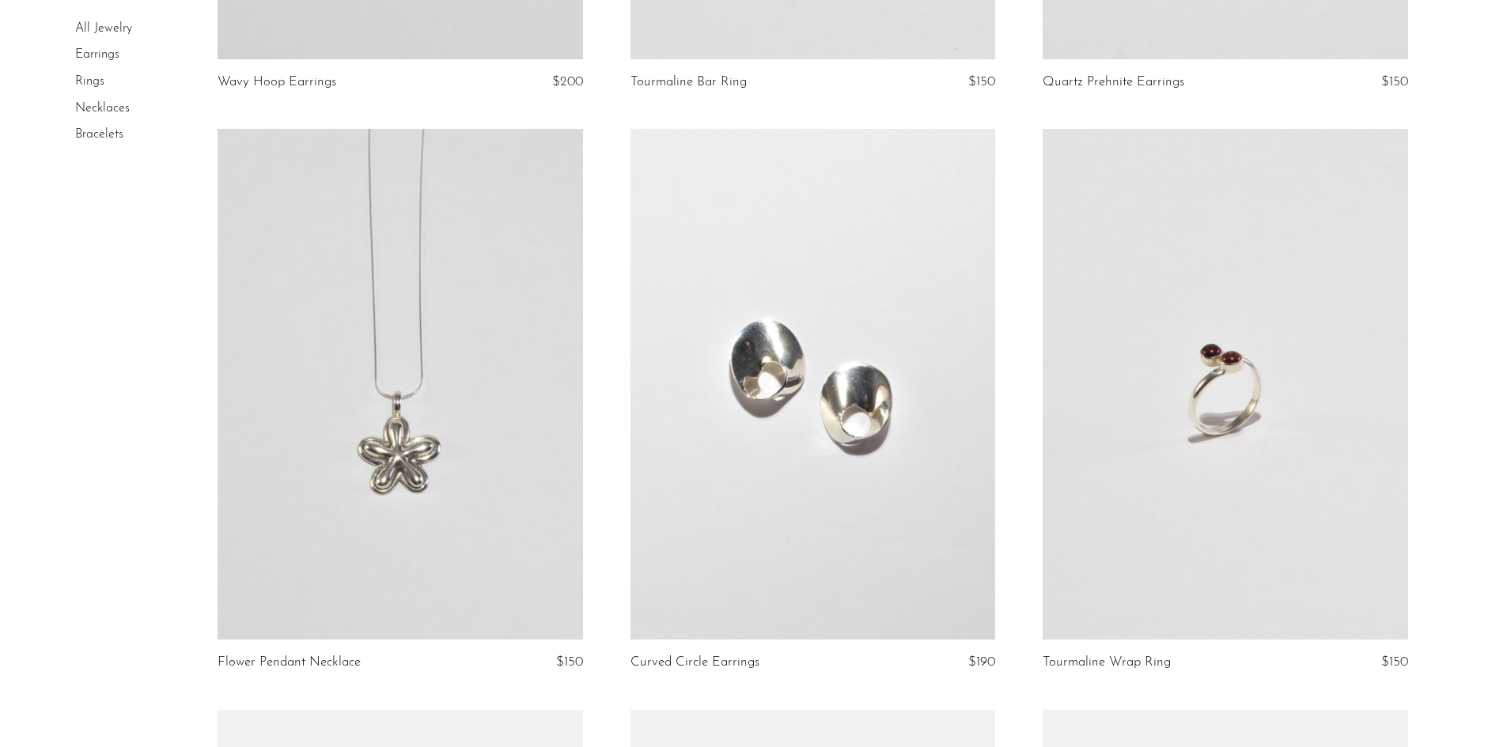
scroll to position [633, 0]
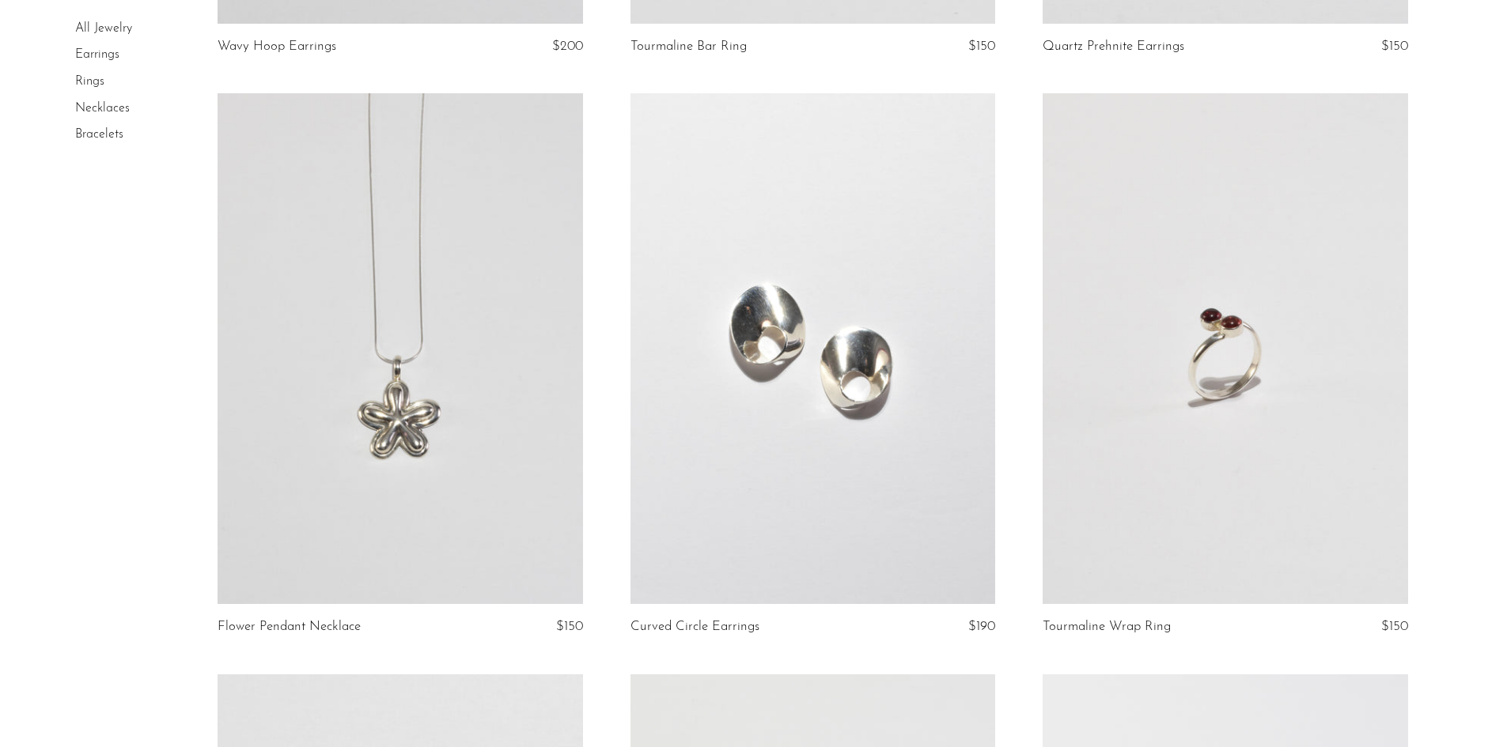
click at [1269, 232] on link at bounding box center [1224, 348] width 365 height 511
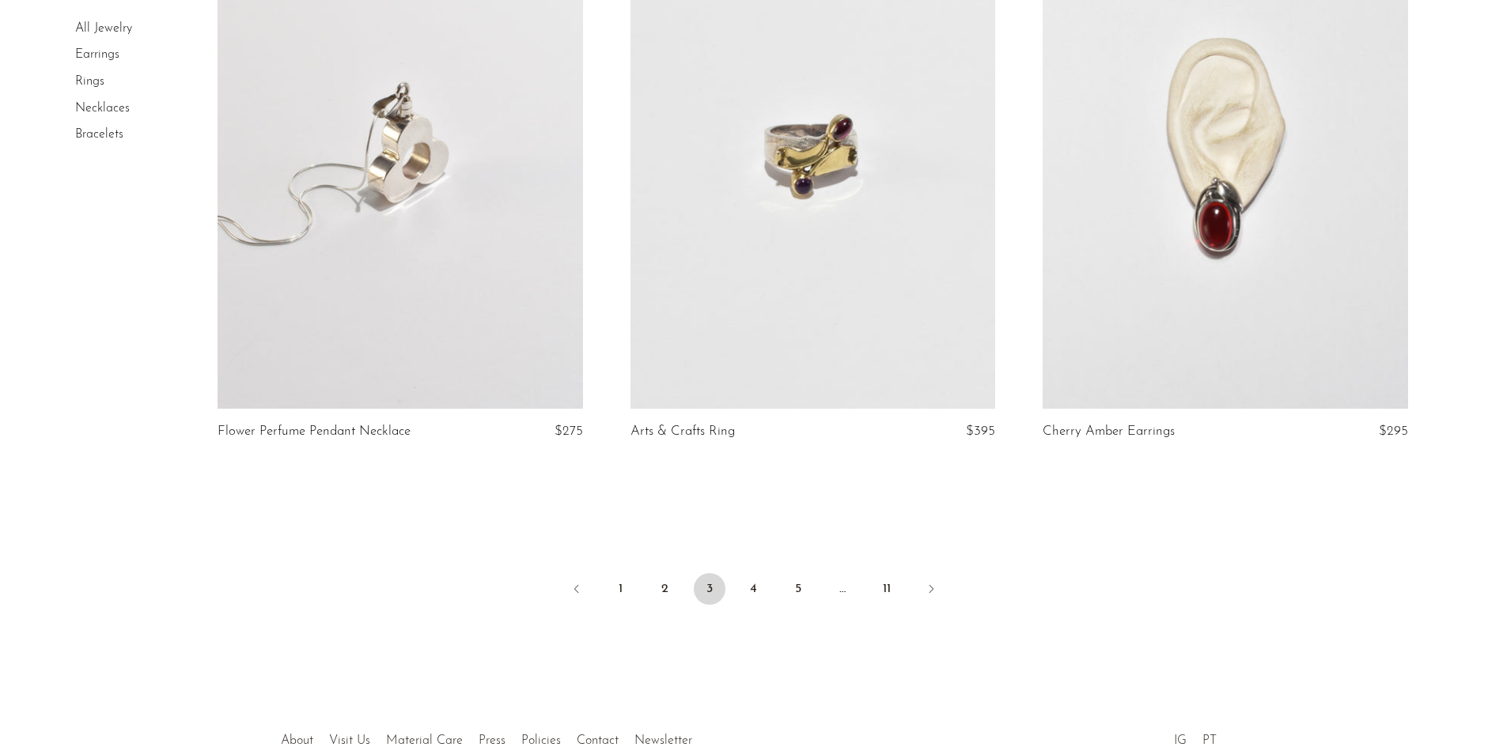
scroll to position [6644, 0]
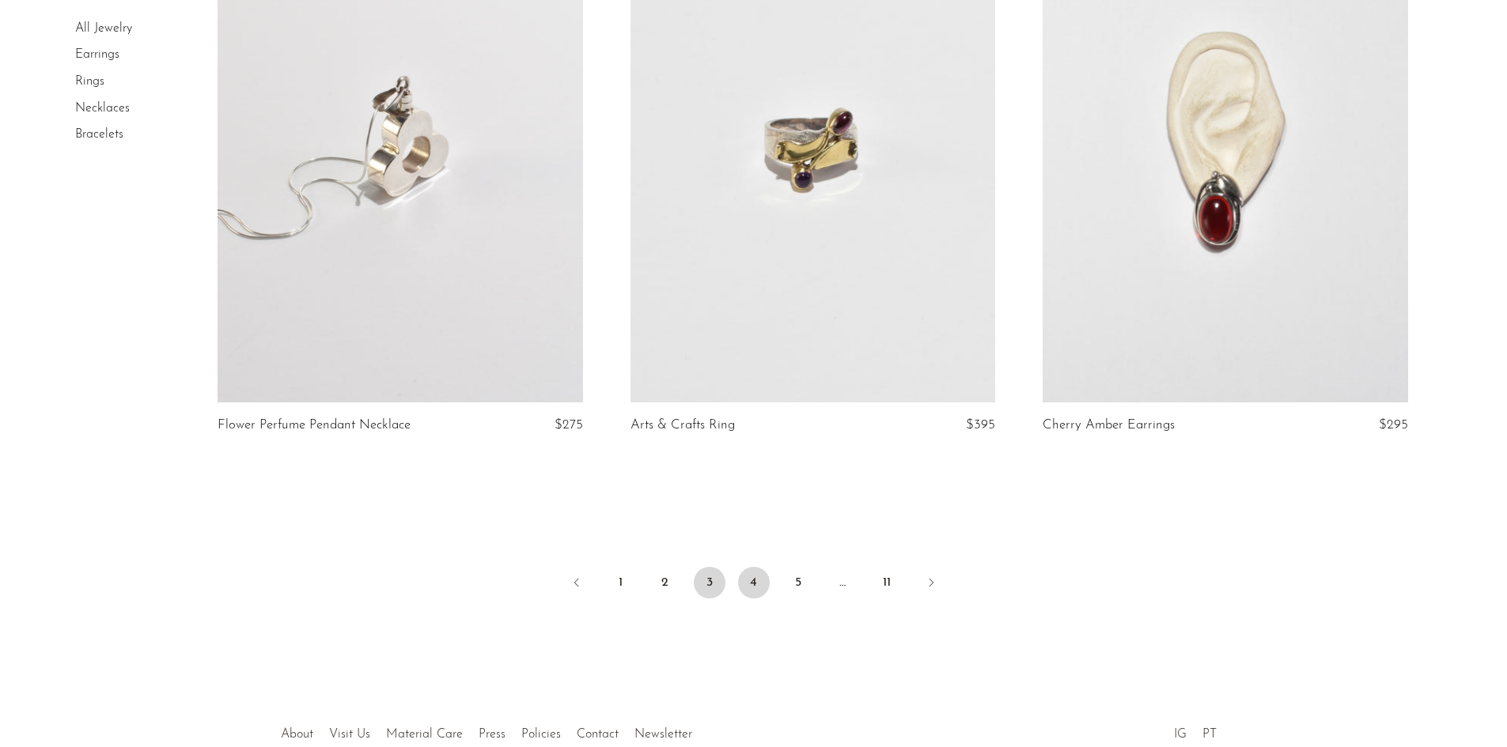
click at [749, 586] on link "4" at bounding box center [754, 583] width 32 height 32
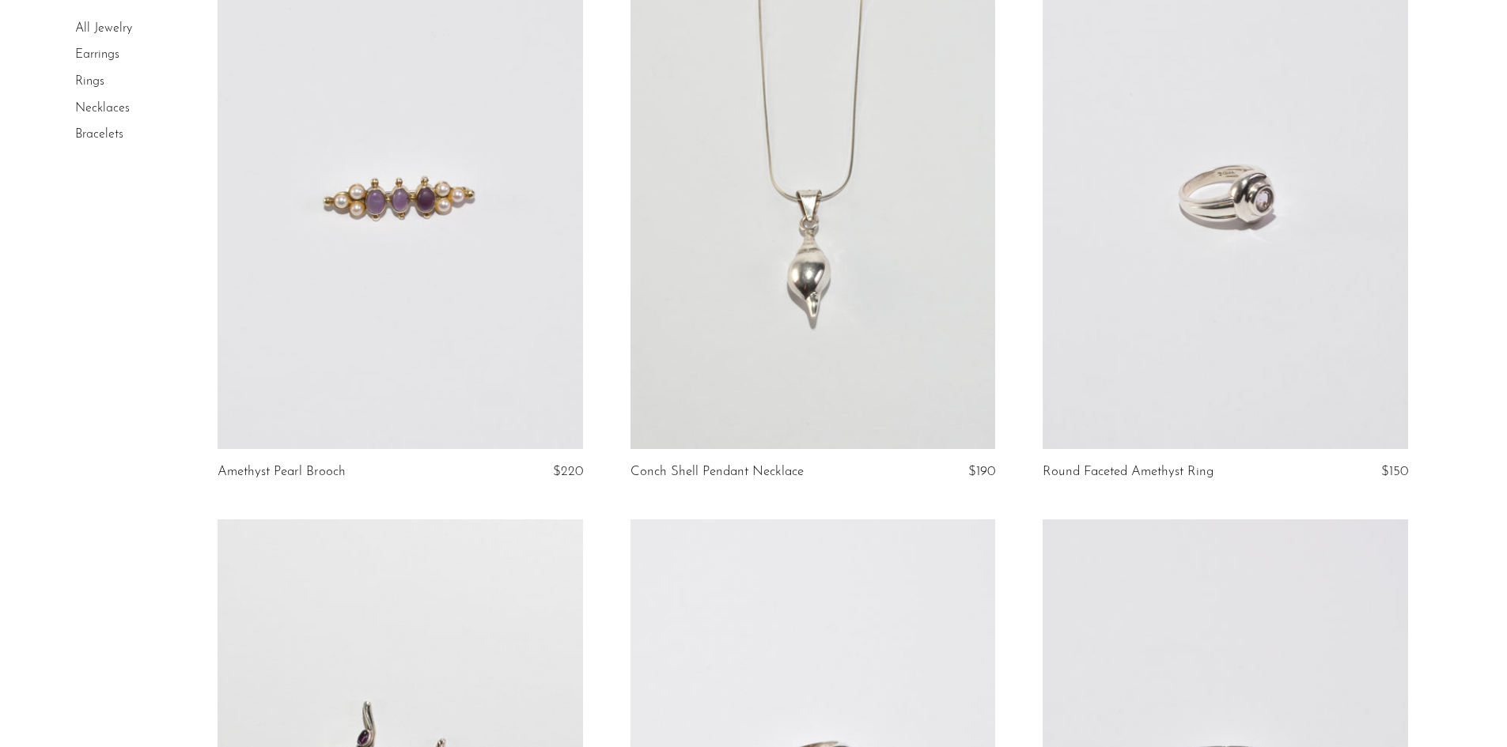
scroll to position [1977, 0]
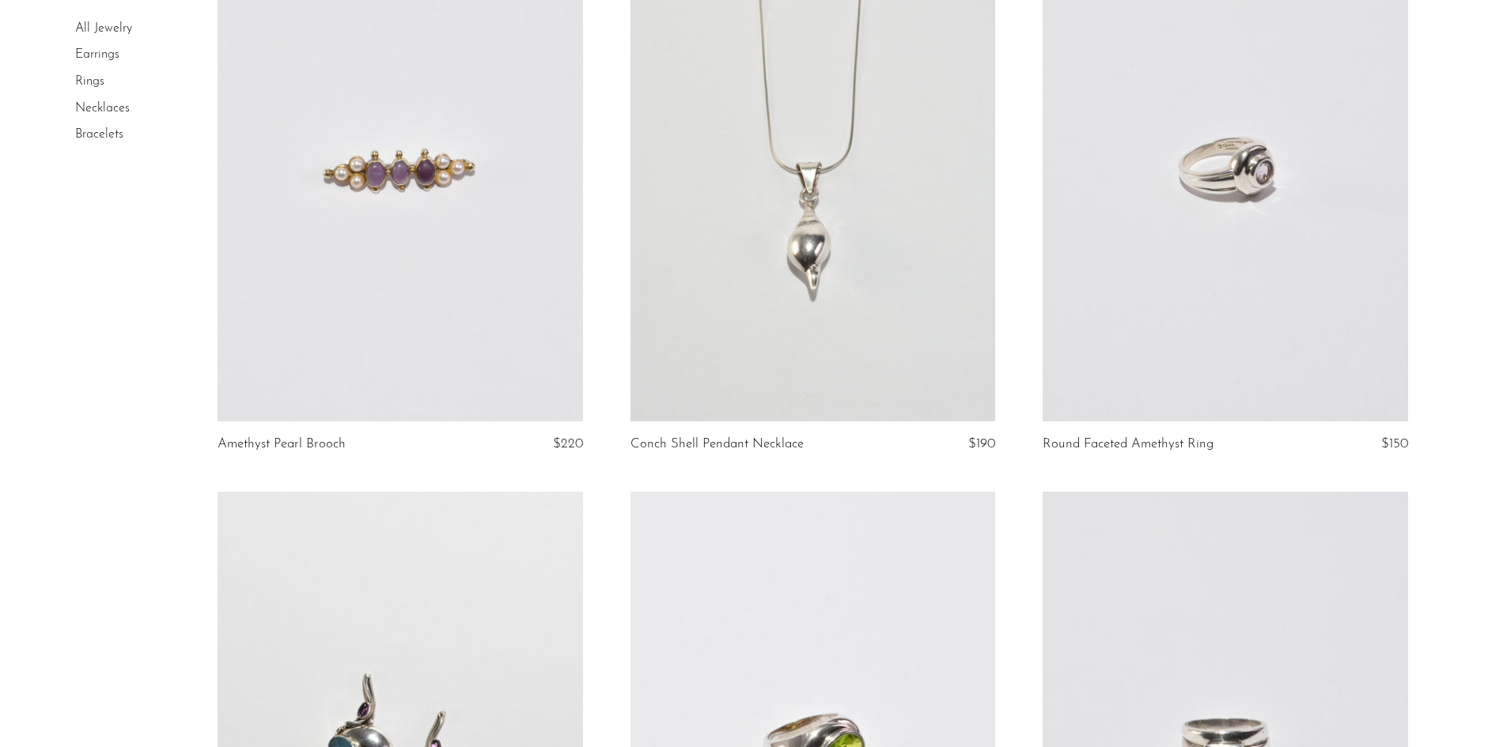
click at [1293, 253] on link at bounding box center [1224, 166] width 365 height 511
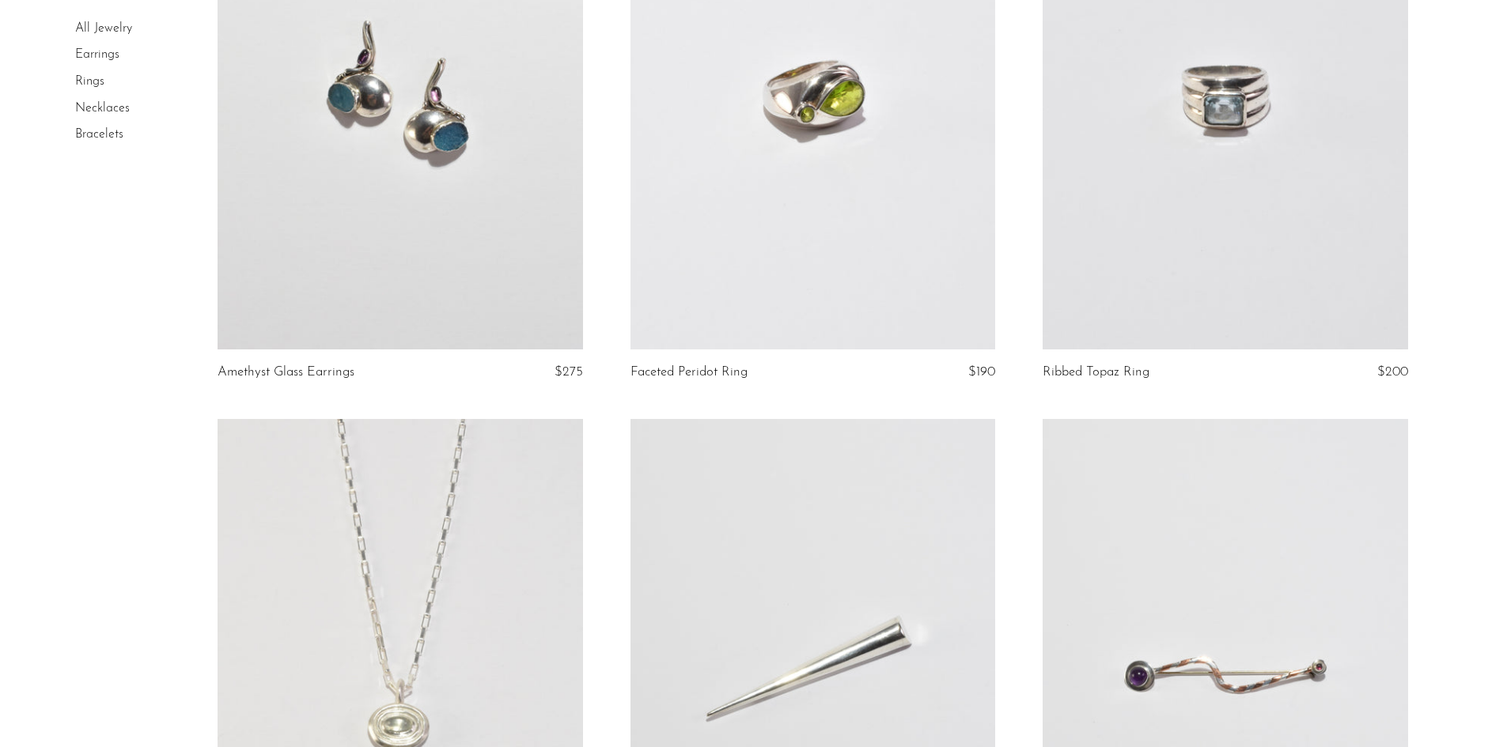
scroll to position [2595, 0]
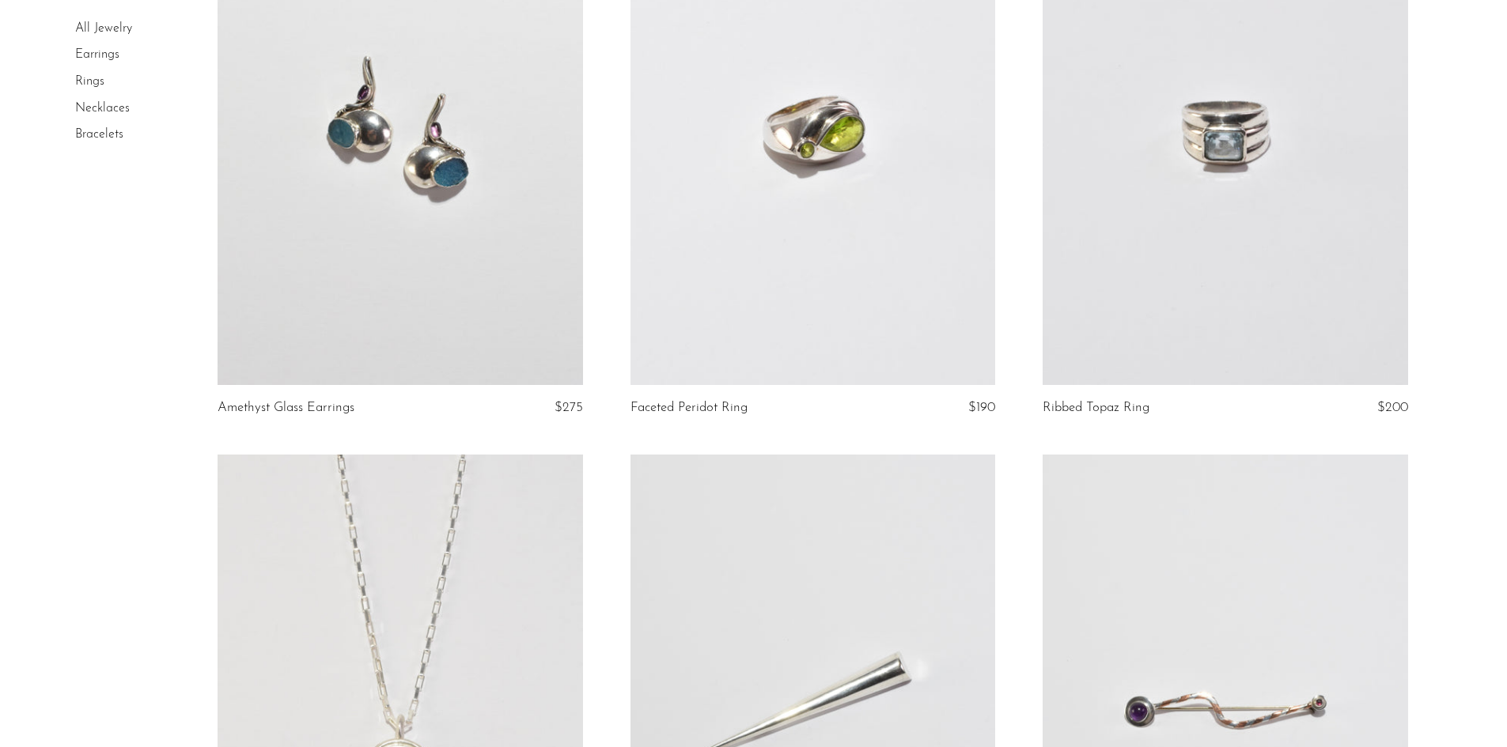
click at [1313, 266] on link at bounding box center [1224, 129] width 365 height 511
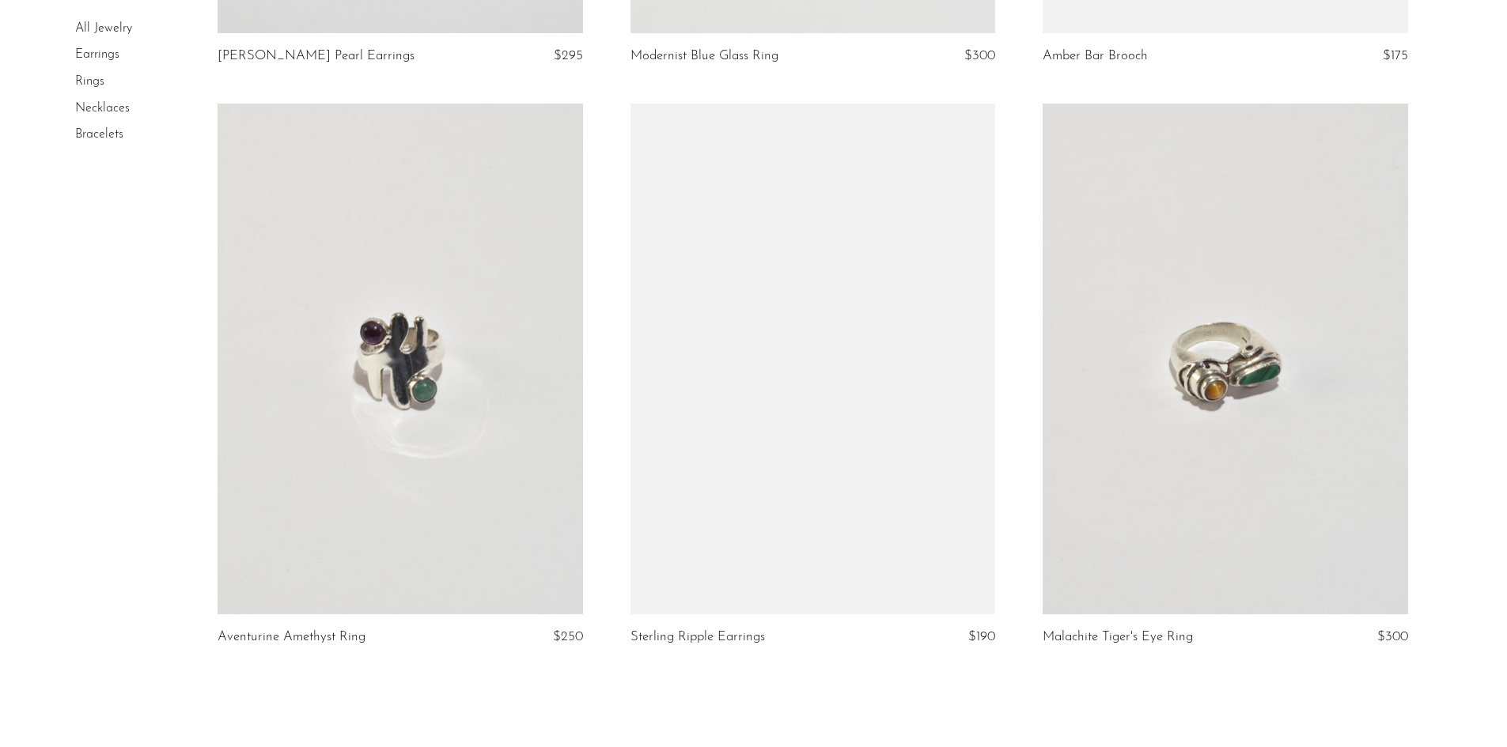
scroll to position [6737, 0]
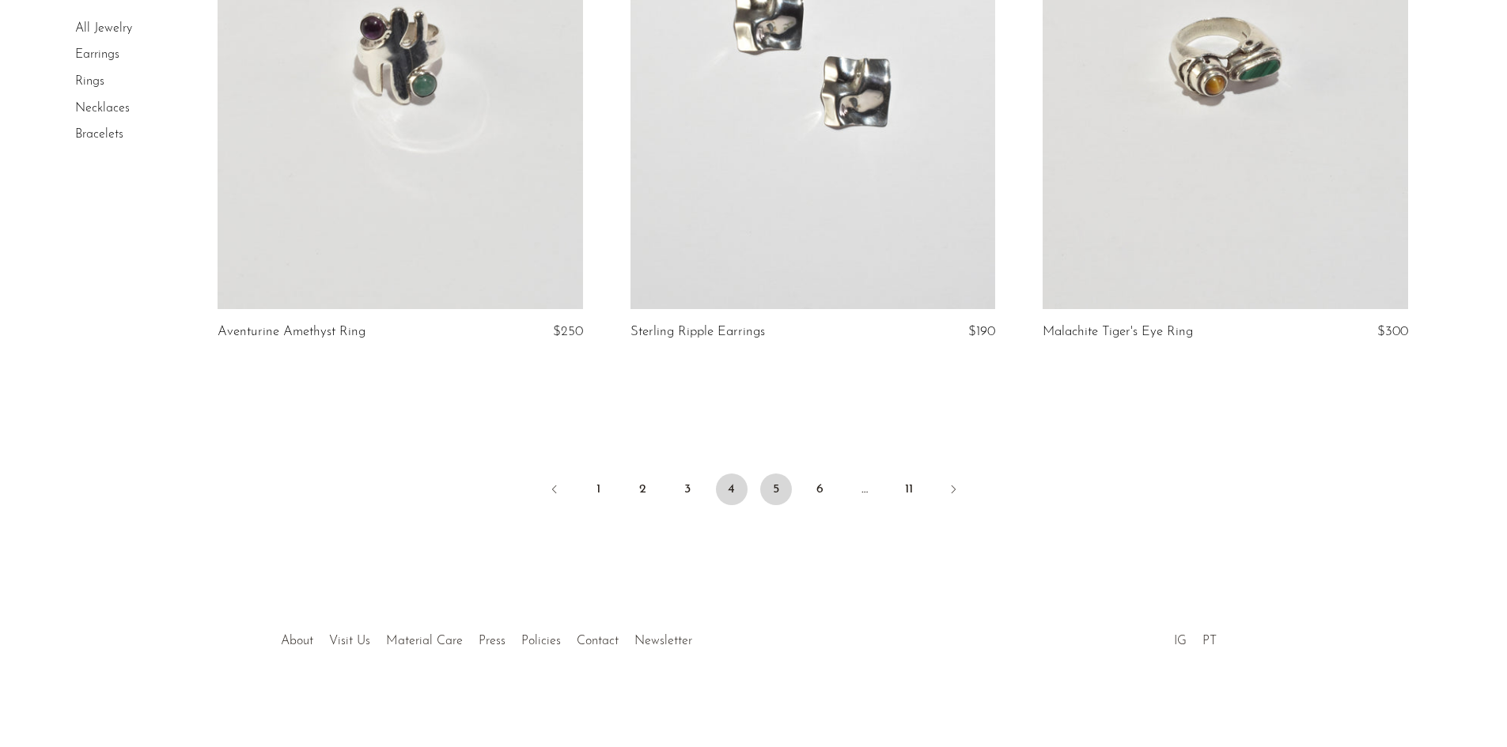
click at [778, 505] on link "5" at bounding box center [776, 490] width 32 height 32
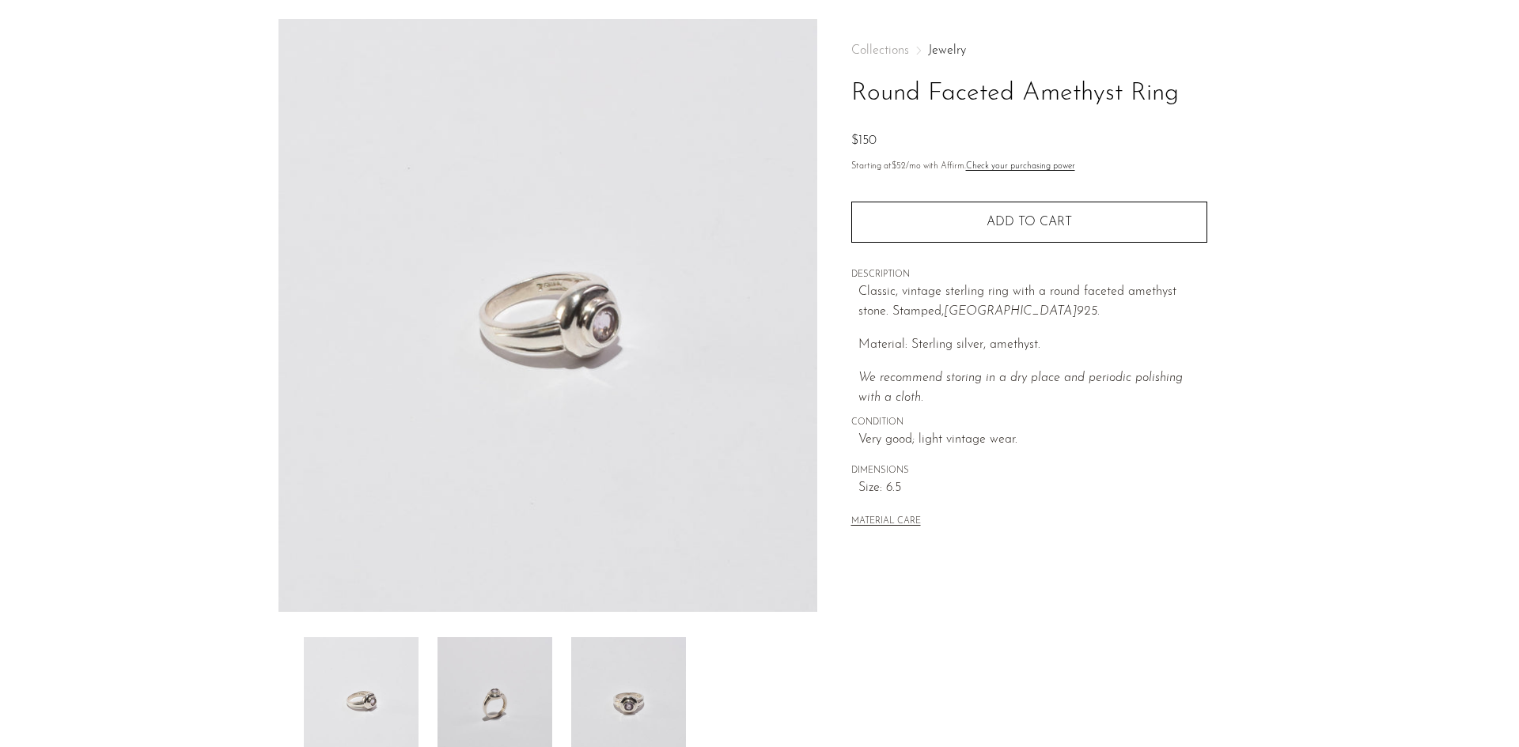
scroll to position [79, 0]
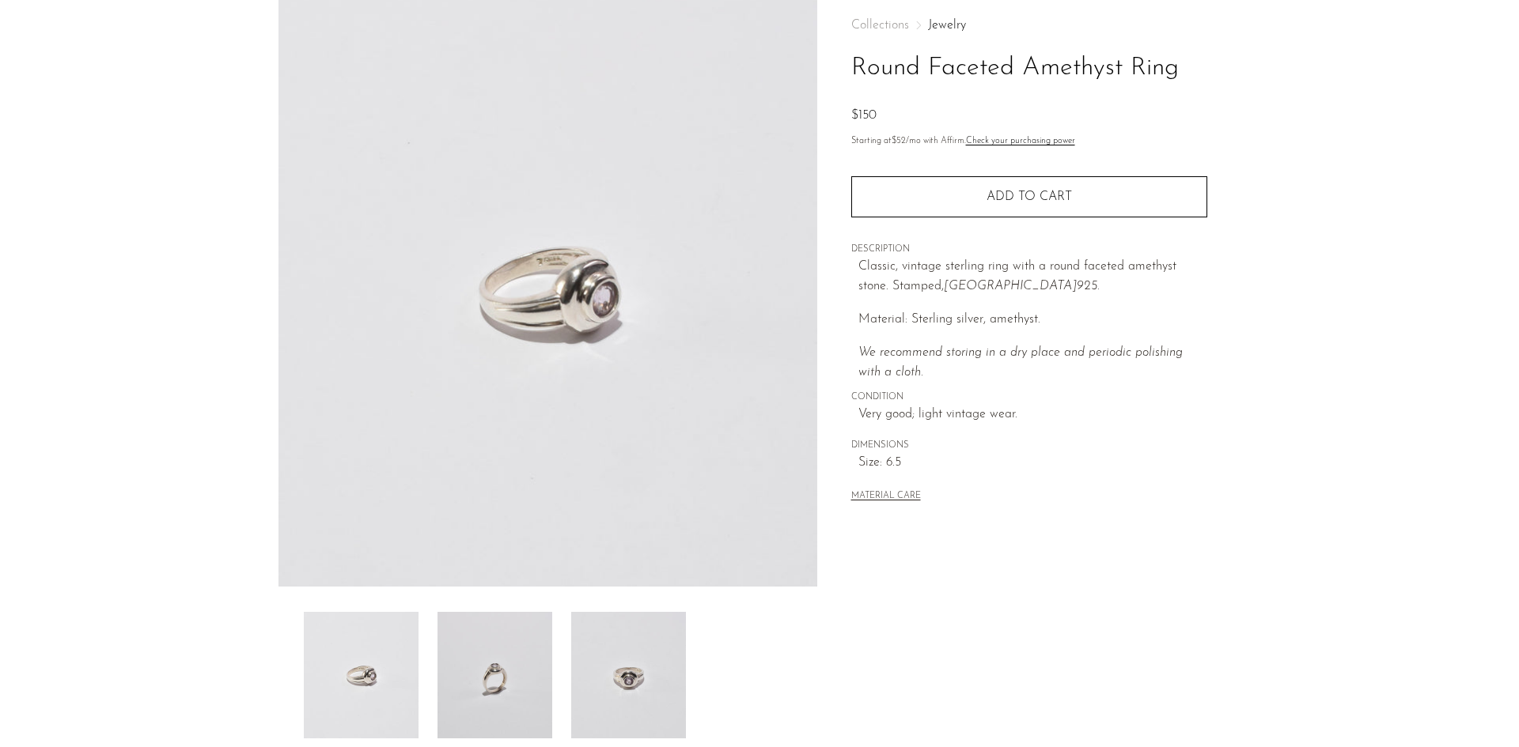
click at [617, 653] on img at bounding box center [628, 675] width 115 height 127
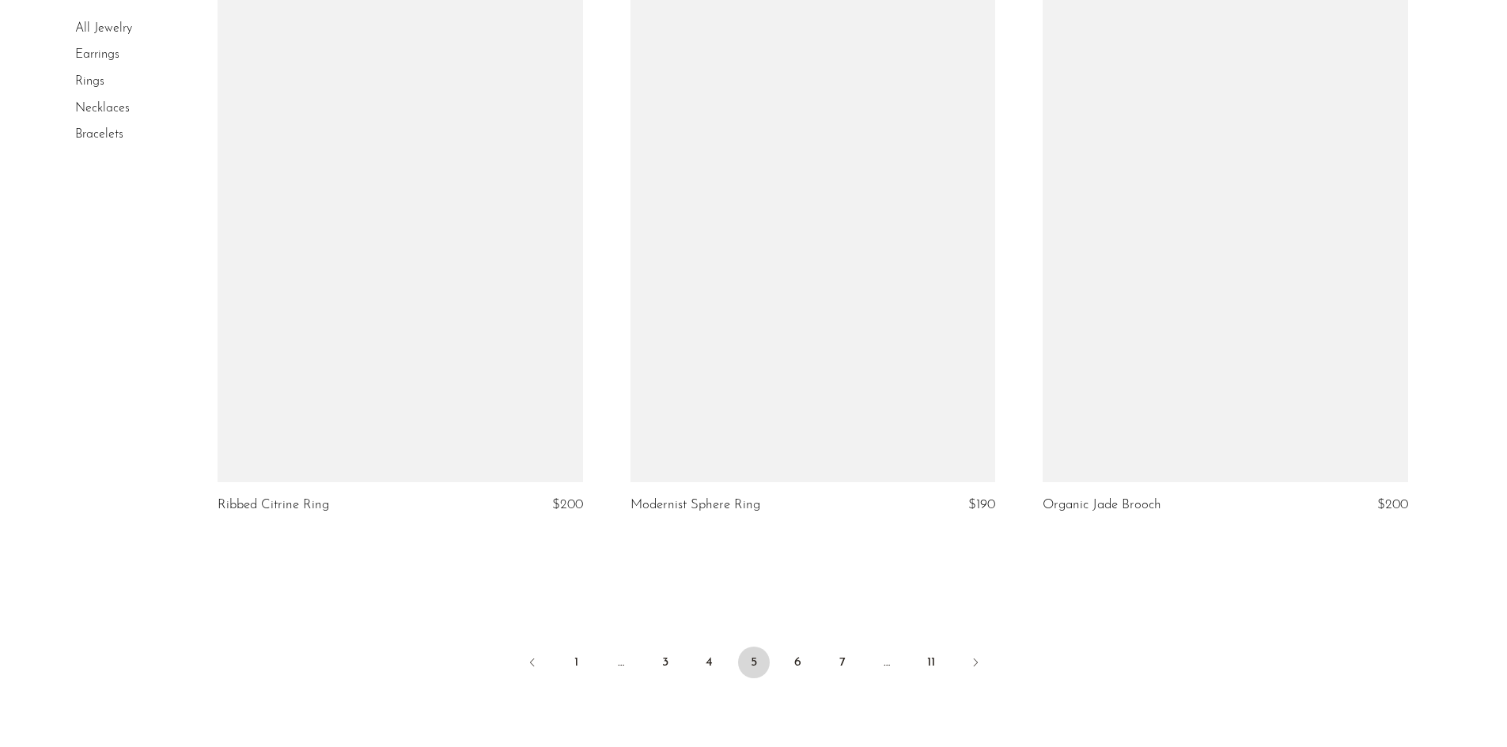
scroll to position [6580, 0]
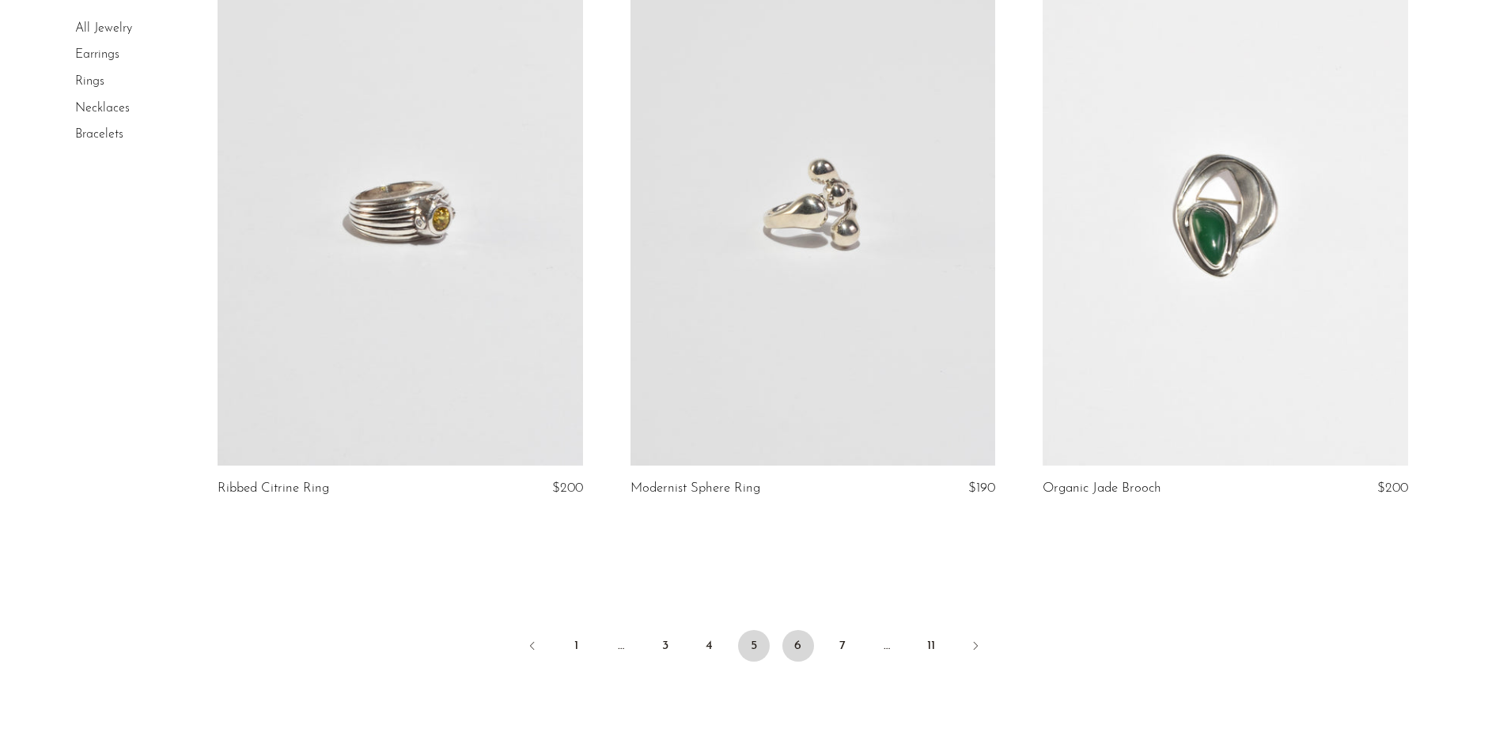
click at [796, 641] on link "6" at bounding box center [798, 646] width 32 height 32
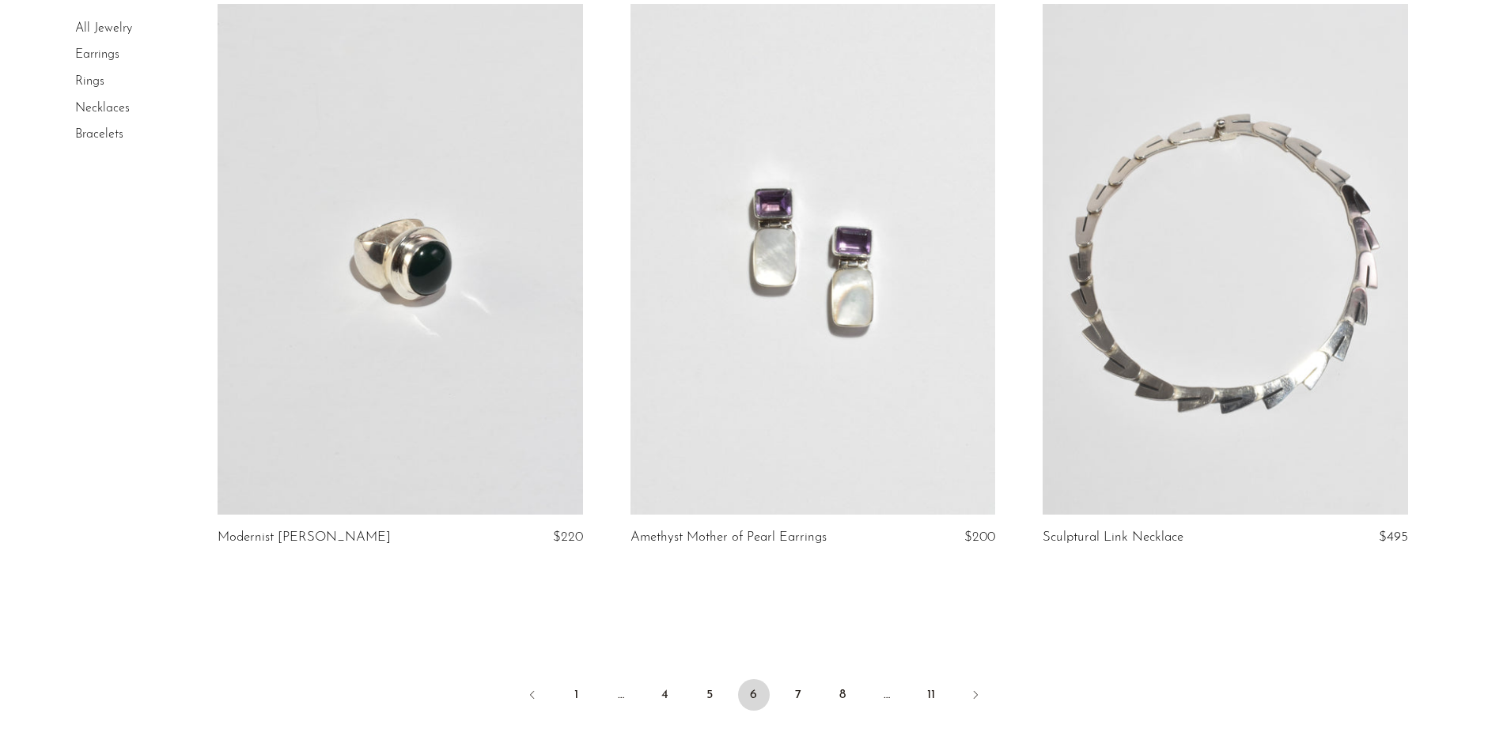
scroll to position [6696, 0]
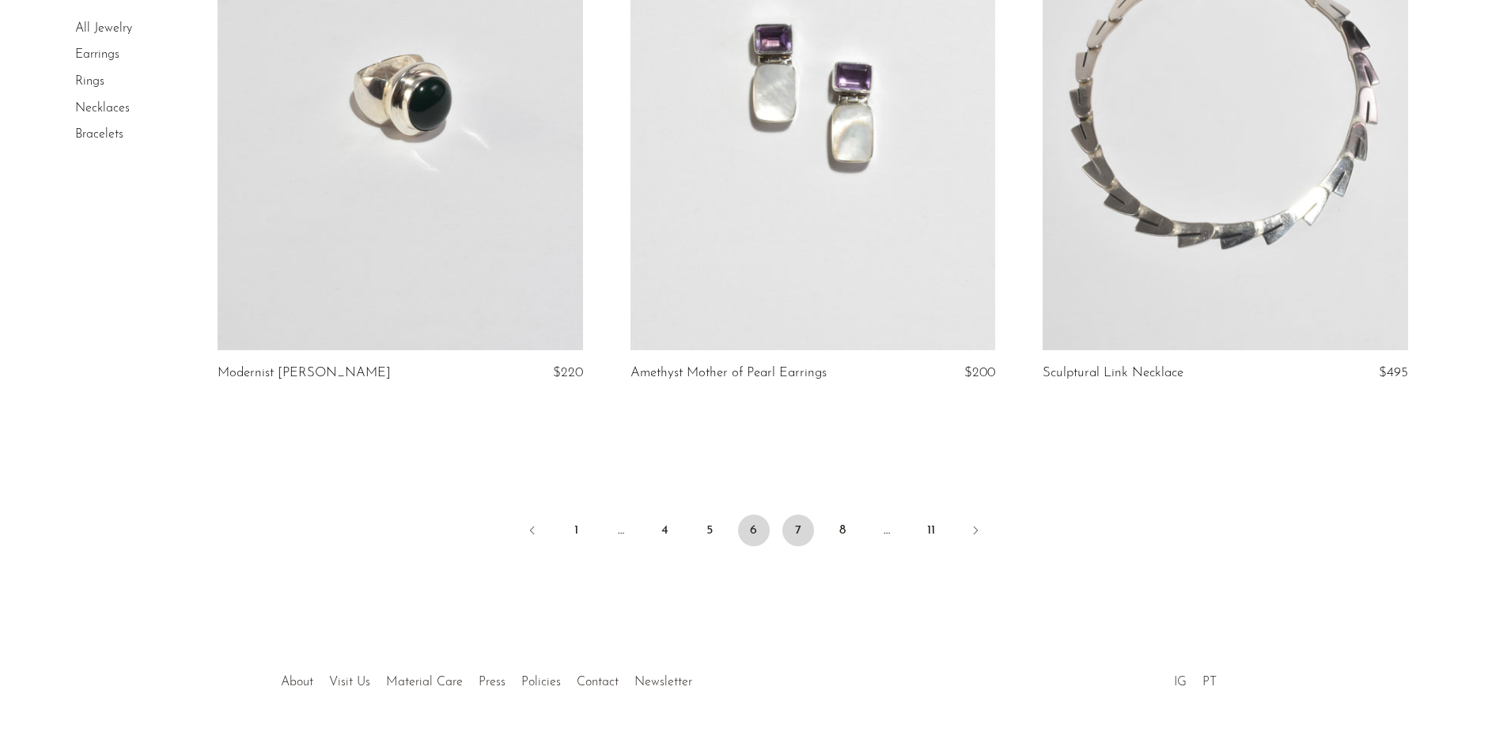
click at [801, 537] on link "7" at bounding box center [798, 531] width 32 height 32
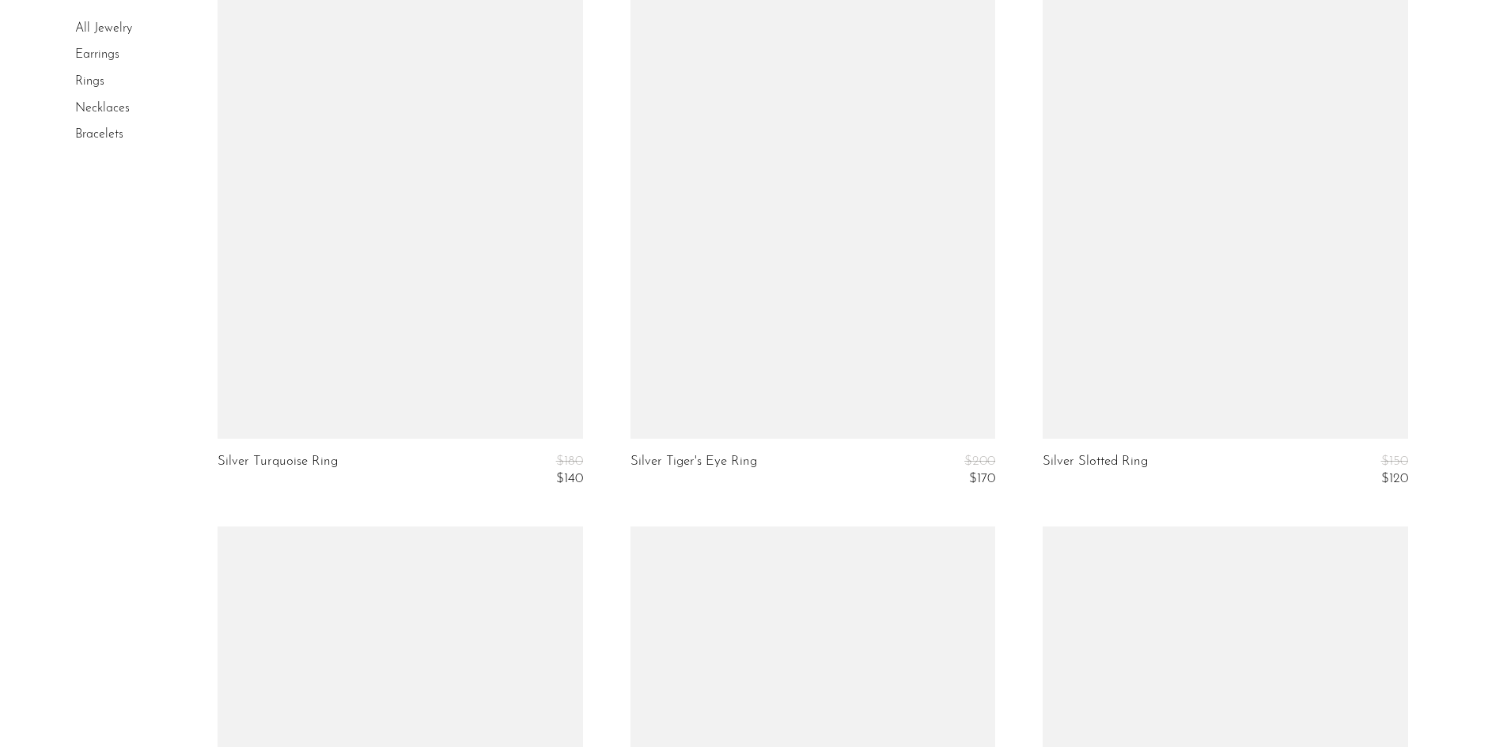
scroll to position [4800, 0]
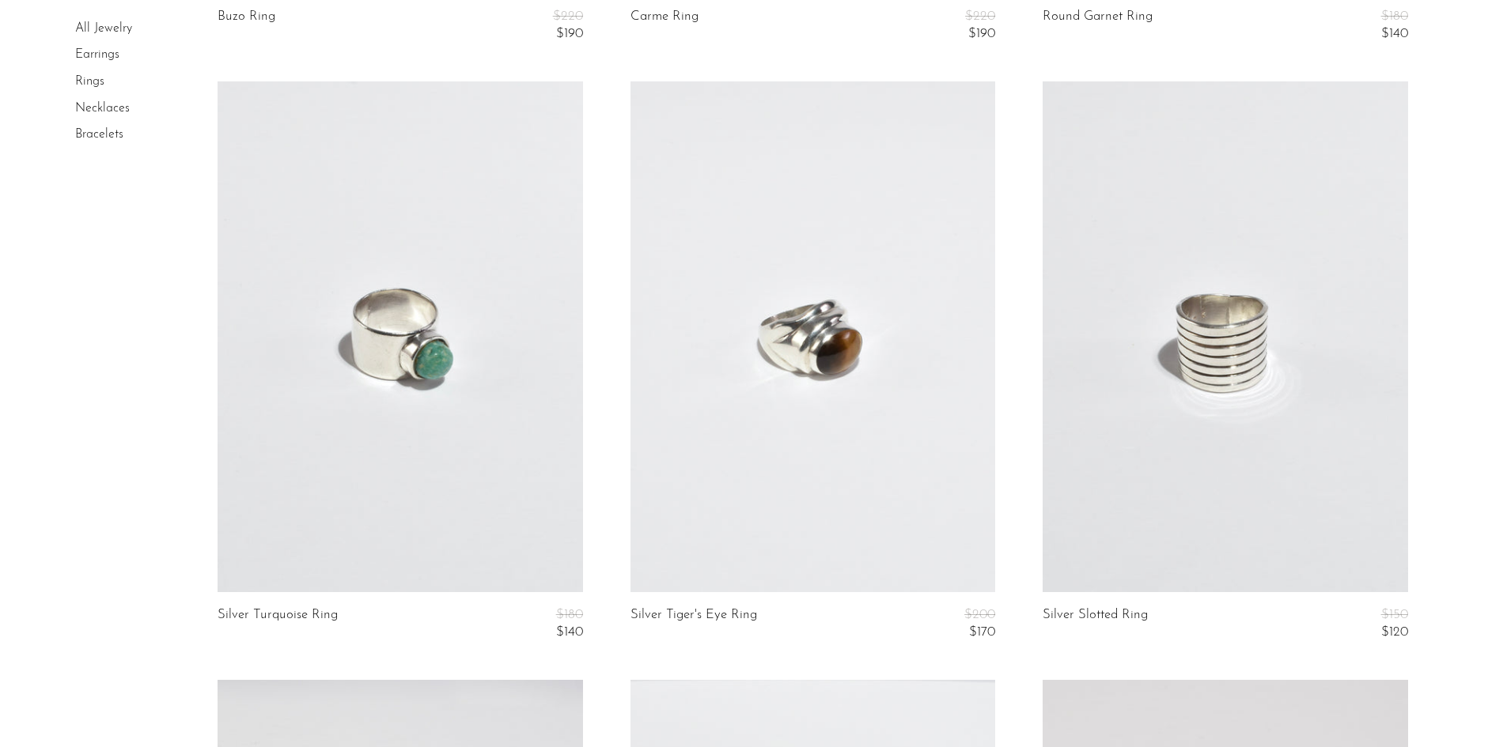
click at [880, 476] on link at bounding box center [812, 336] width 365 height 511
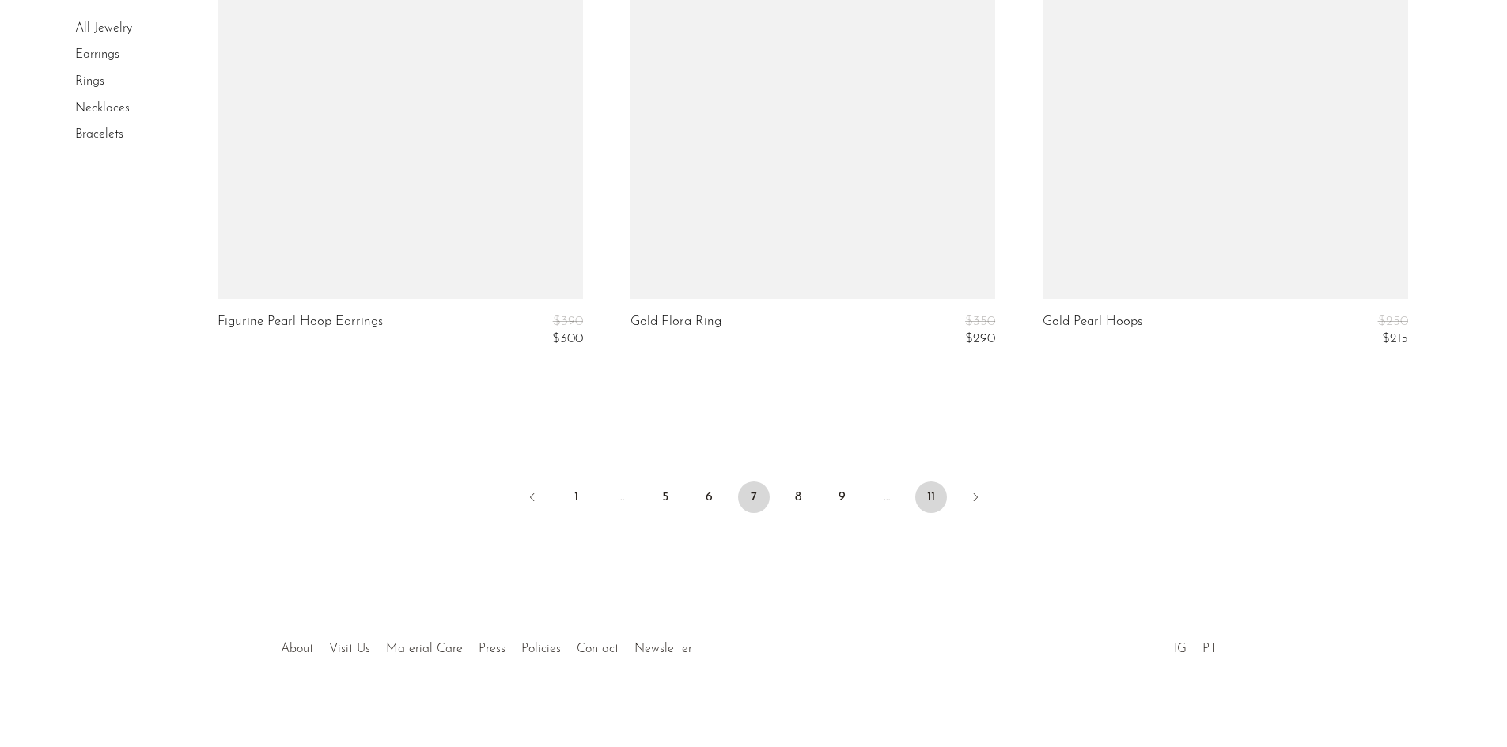
scroll to position [6897, 0]
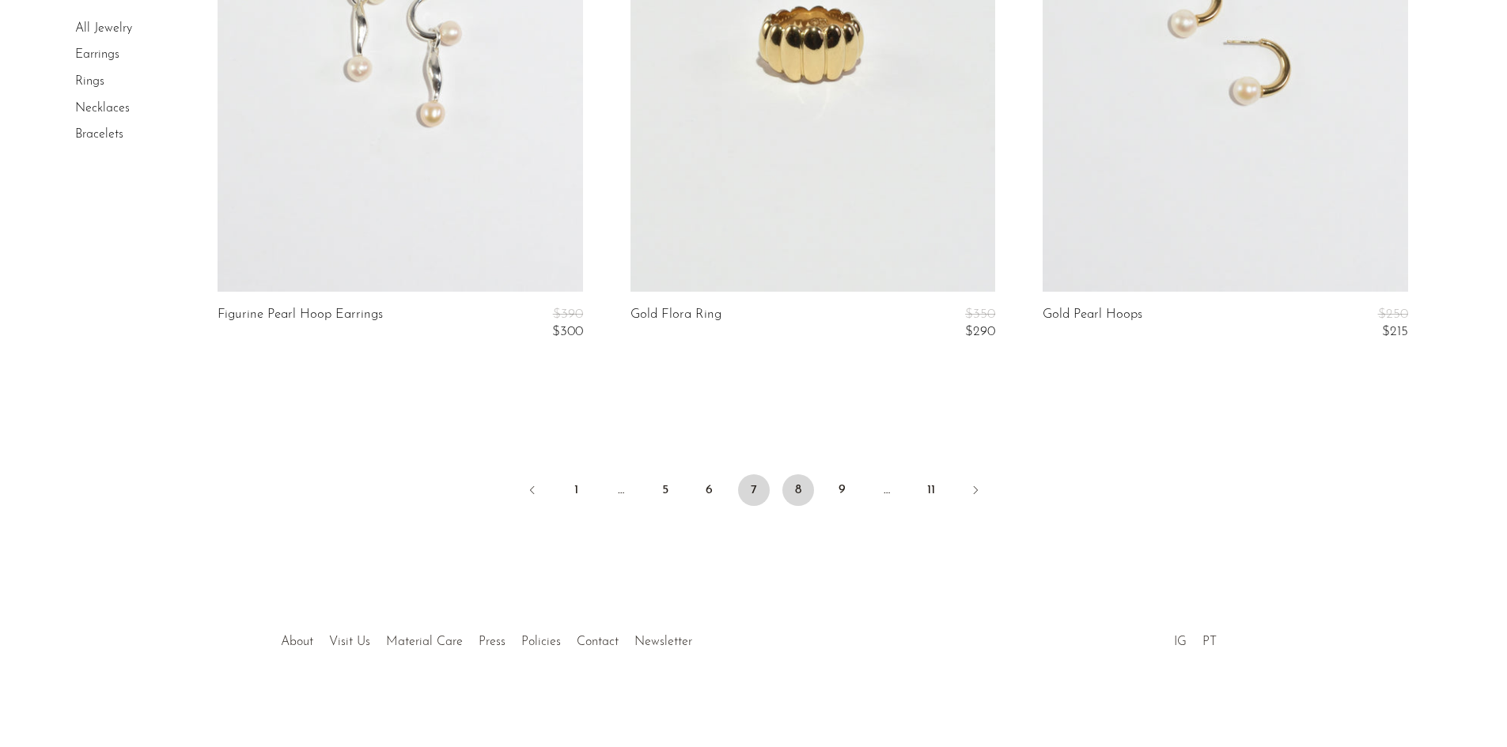
click at [796, 479] on link "8" at bounding box center [798, 491] width 32 height 32
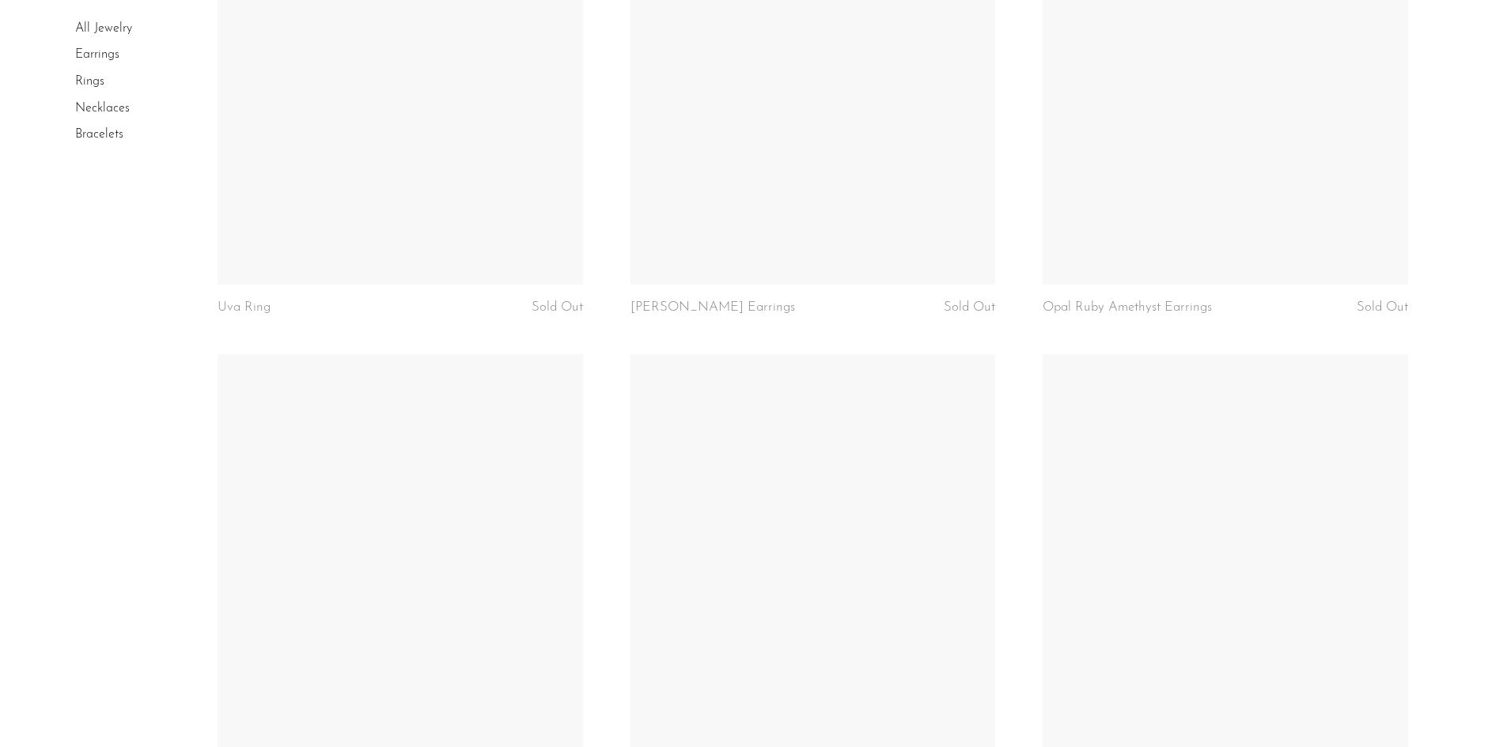
scroll to position [6474, 0]
